Goal: Obtain resource: Download file/media

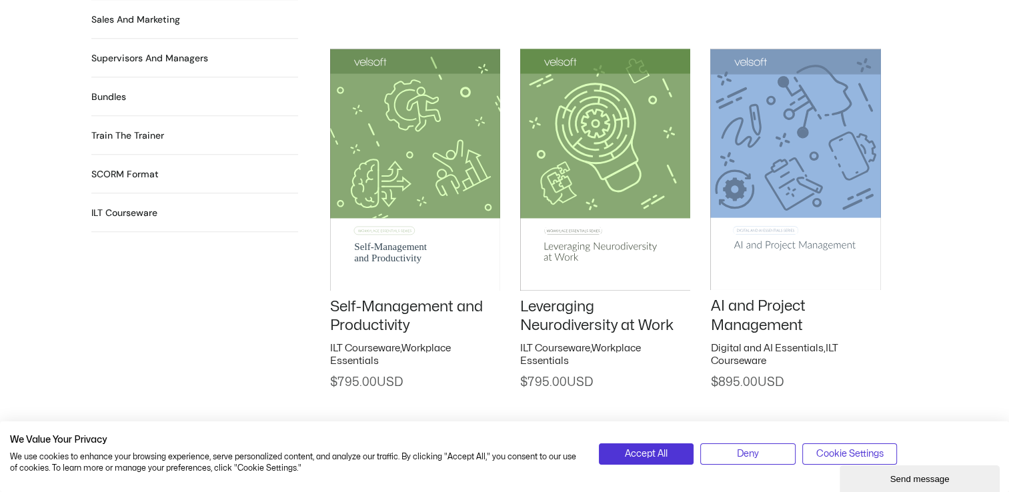
scroll to position [1406, 0]
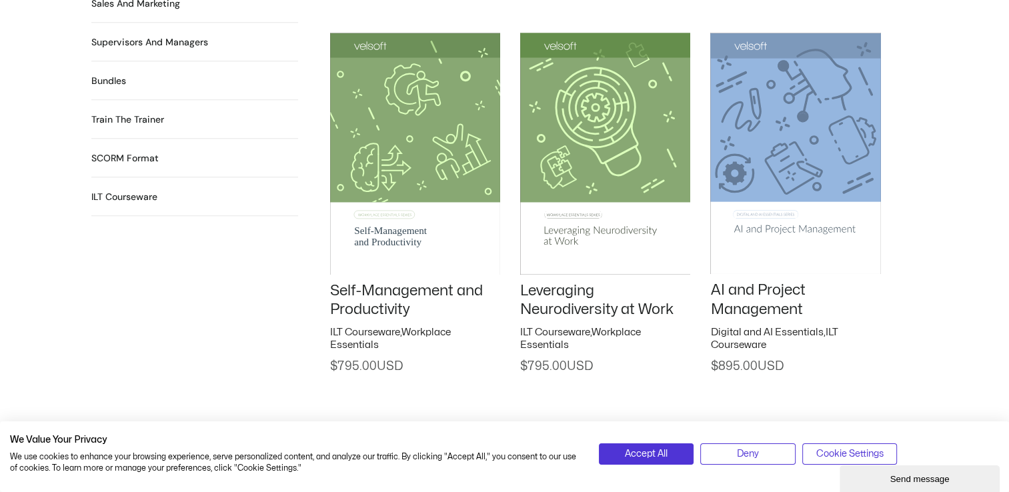
click at [139, 113] on h2 "Train the Trainer 29 Products" at bounding box center [127, 120] width 73 height 14
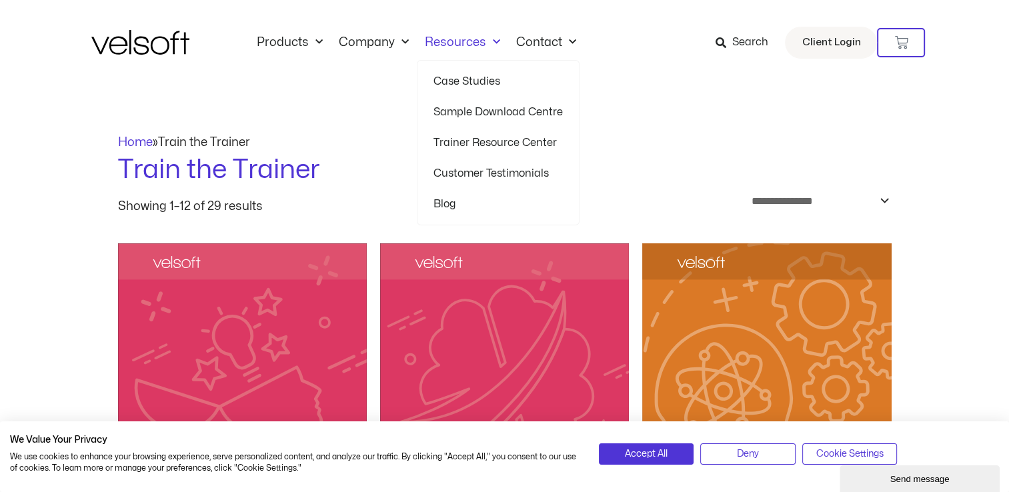
click at [498, 117] on link "Sample Download Centre" at bounding box center [497, 112] width 129 height 31
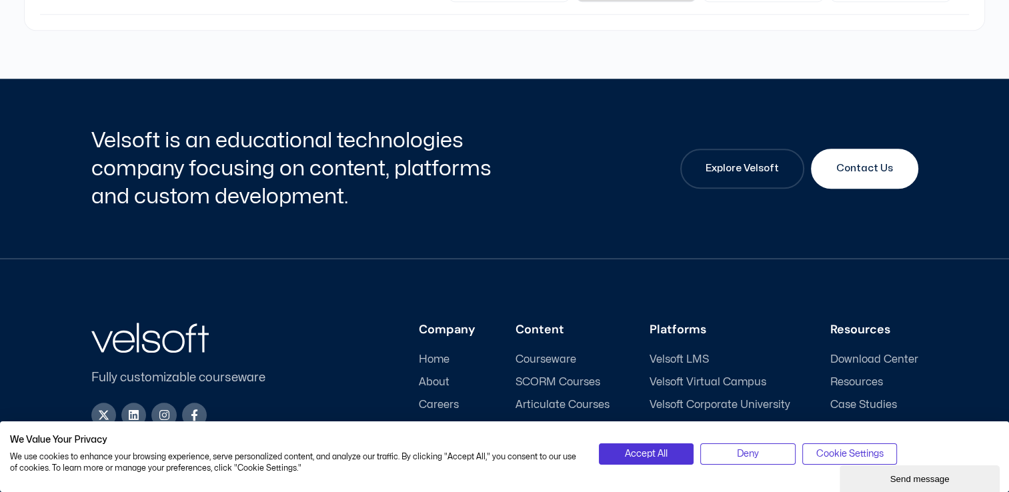
scroll to position [9526, 0]
